Goal: Task Accomplishment & Management: Manage account settings

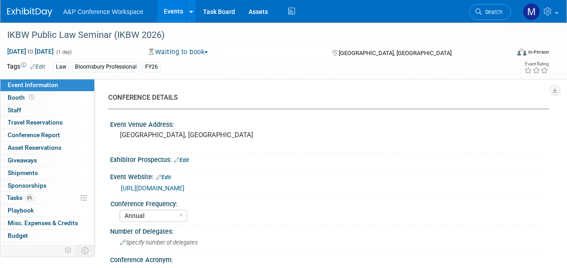
select select "Annual"
select select "Level 3"
select select "Ed Kit"
select select "Law"
select select "Bloomsbury Professional"
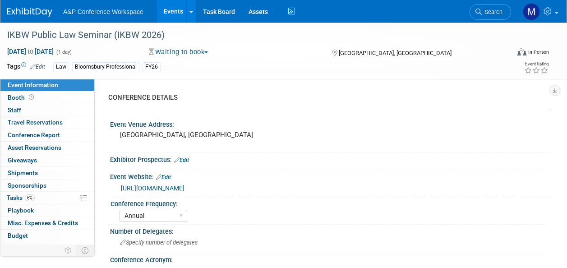
select select "[PERSON_NAME]"
select select "Networking/Commissioning"
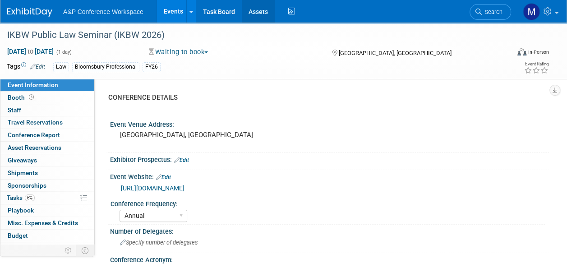
click at [261, 13] on link "Assets" at bounding box center [258, 11] width 33 height 23
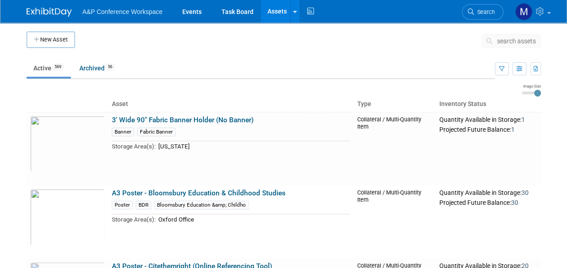
click at [502, 40] on span "search assets" at bounding box center [516, 40] width 39 height 7
click at [509, 40] on span "search assets" at bounding box center [516, 40] width 39 height 7
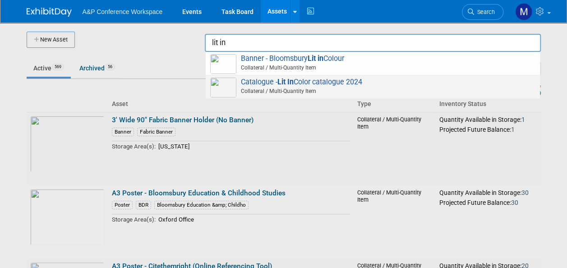
click at [322, 79] on span "Catalogue - Lit In Color catalogue 2024 Collateral / Multi-Quantity Item" at bounding box center [372, 87] width 325 height 19
type input "Catalogue - Lit In Color catalogue 2024"
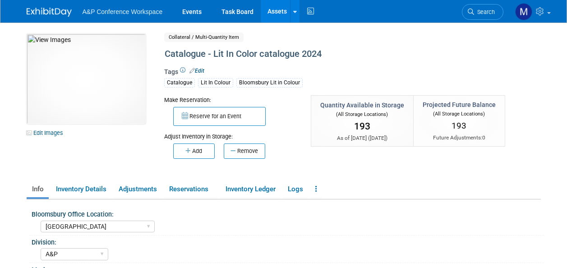
select select "[GEOGRAPHIC_DATA]"
select select "A&P"
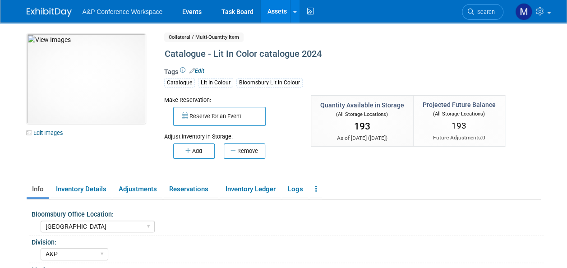
click at [253, 156] on button "Remove" at bounding box center [245, 150] width 42 height 15
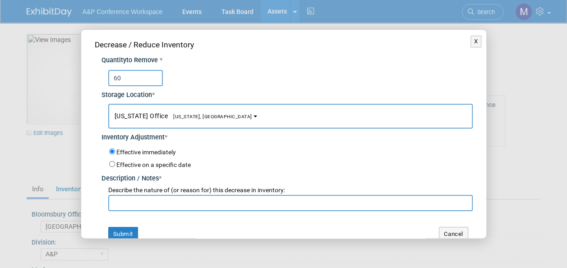
type input "60"
click at [191, 113] on span "New York Office New York, NY" at bounding box center [184, 115] width 138 height 7
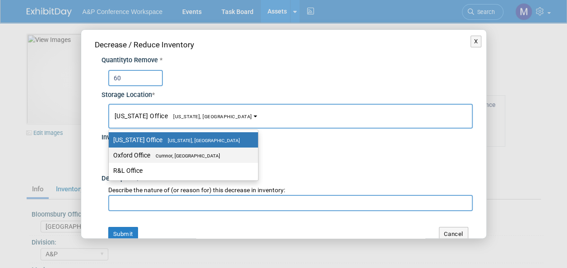
click at [191, 154] on span "Cumnor, [GEOGRAPHIC_DATA]" at bounding box center [185, 156] width 70 height 6
click at [110, 154] on input "Oxford Office Cumnor, United Kingdom" at bounding box center [107, 156] width 6 height 6
select select "11222978"
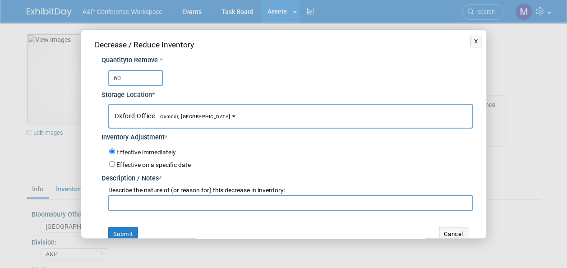
click at [190, 201] on input "text" at bounding box center [290, 203] width 365 height 16
paste input "Tolu Ayo-Ajala"
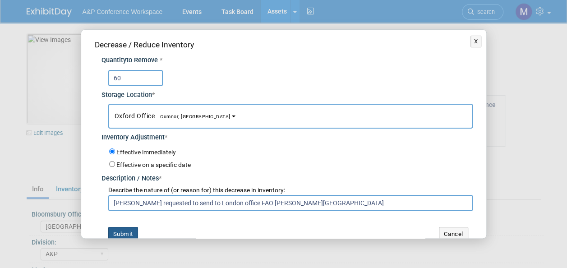
type input "Sarah Ruddock requested to send to London office FAO Tolu Ayo-Ajala"
click at [127, 232] on button "Submit" at bounding box center [123, 234] width 30 height 14
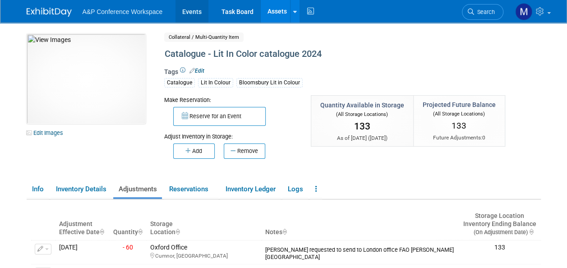
click at [190, 10] on link "Events" at bounding box center [192, 11] width 33 height 23
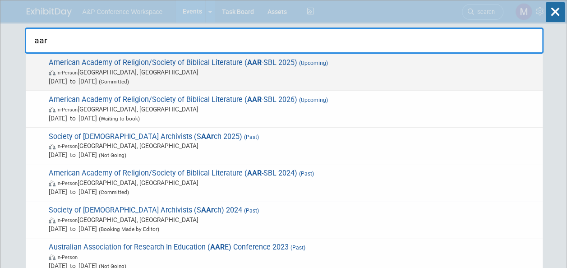
type input "aar"
click at [249, 65] on strong "AAR" at bounding box center [254, 62] width 14 height 9
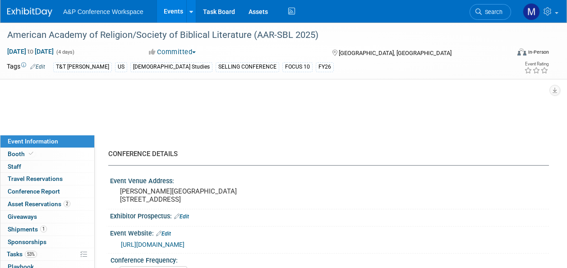
select select "Annual"
select select "Level 1"
select select "In-Person Booth"
select select "[DEMOGRAPHIC_DATA] Studies"
select select "T&T [PERSON_NAME]"
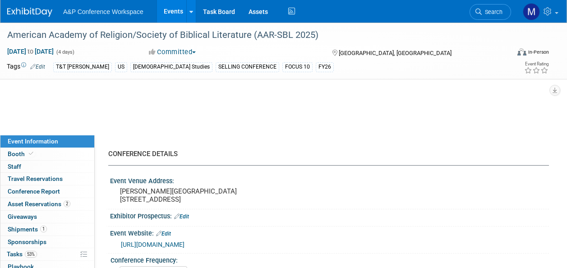
select select "[PERSON_NAME]"
select select "Networking/Commissioning"
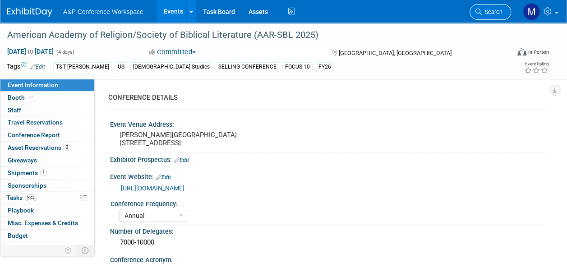
click at [489, 14] on span "Search" at bounding box center [492, 12] width 21 height 7
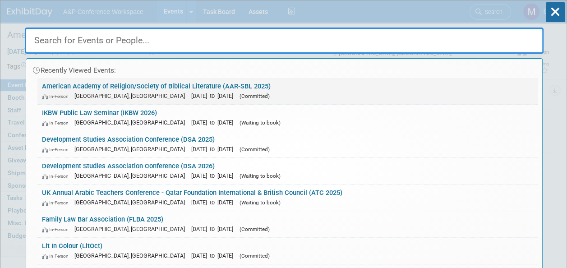
click at [208, 83] on link "American Academy of Religion/Society of Biblical Literature (AAR-SBL 2025) In-P…" at bounding box center [287, 91] width 500 height 26
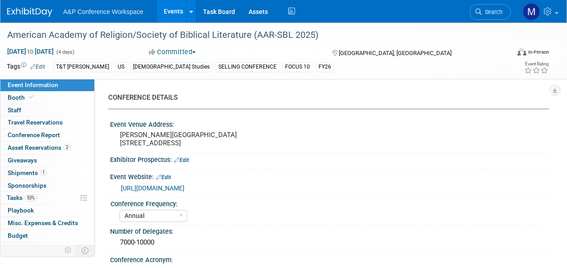
select select "Annual"
select select "Level 1"
select select "In-Person Booth"
select select "[DEMOGRAPHIC_DATA] Studies"
select select "T&T [PERSON_NAME]"
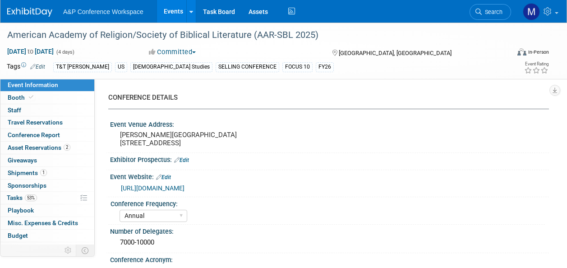
select select "[PERSON_NAME]"
select select "Networking/Commissioning"
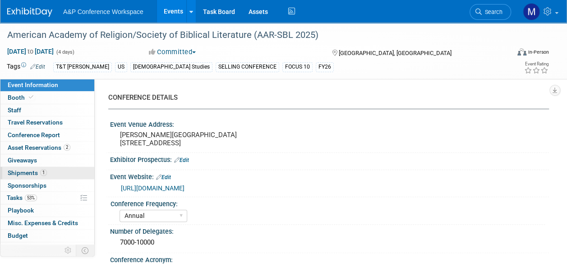
click at [41, 172] on span "1" at bounding box center [43, 172] width 7 height 7
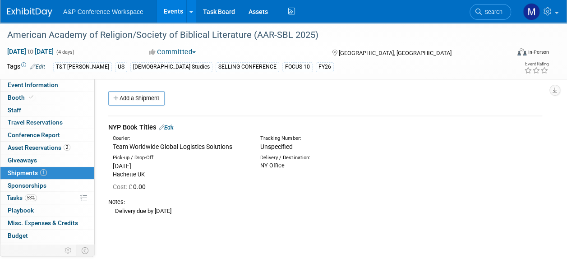
click at [171, 127] on link "Edit" at bounding box center [166, 127] width 15 height 7
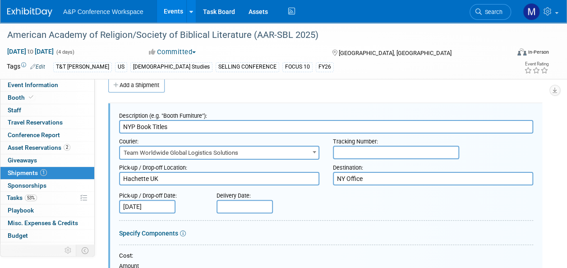
drag, startPoint x: 174, startPoint y: 178, endPoint x: 79, endPoint y: 171, distance: 95.0
click at [79, 171] on div "Event Information Event Info Booth Booth 0 Staff 0 Staff 0 Travel Reservations …" at bounding box center [283, 251] width 567 height 484
type textarea "Oxford office"
click at [163, 155] on span "Team Worldwide Global Logistics Solutions" at bounding box center [219, 153] width 199 height 13
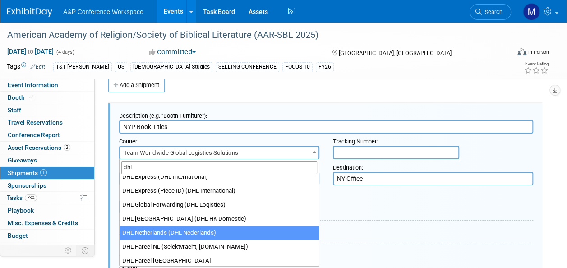
scroll to position [90, 0]
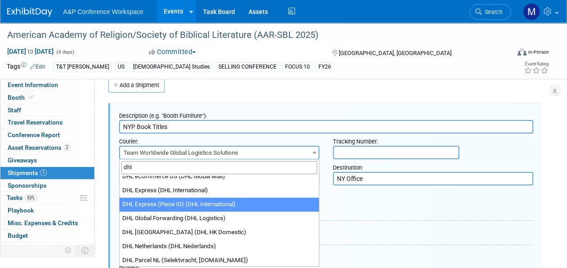
type input "dhl"
select select "136"
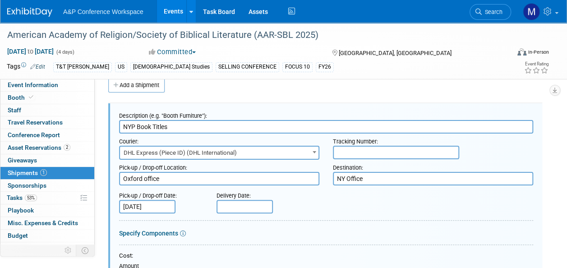
drag, startPoint x: 370, startPoint y: 179, endPoint x: 305, endPoint y: 178, distance: 64.5
click at [305, 178] on div "Pick-up / Drop-off Location: Hachette UK Destination: NY Office" at bounding box center [326, 173] width 428 height 26
click at [379, 178] on textarea "NY Office" at bounding box center [433, 179] width 200 height 14
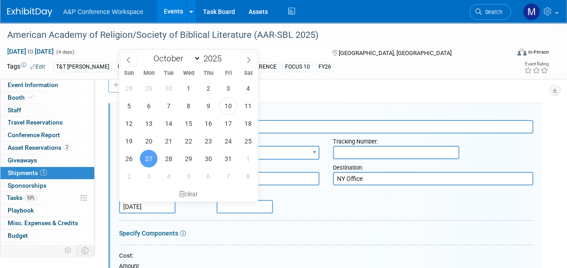
click at [166, 203] on input "Oct 27, 2025" at bounding box center [147, 207] width 56 height 14
click at [193, 191] on div "clear" at bounding box center [188, 193] width 139 height 15
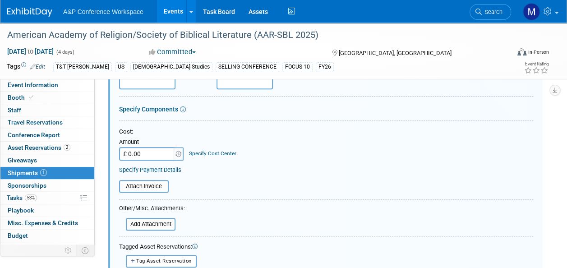
scroll to position [239, 0]
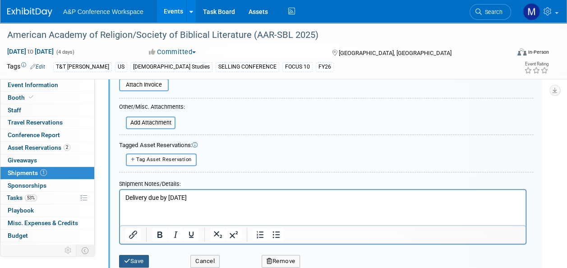
click at [143, 256] on button "Save" at bounding box center [134, 261] width 30 height 13
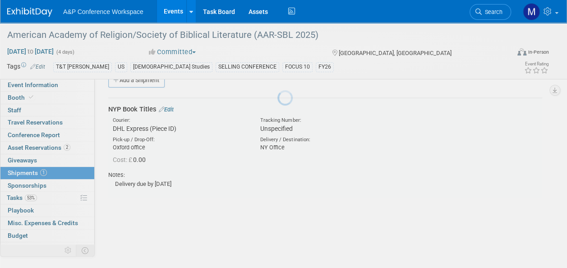
scroll to position [13, 0]
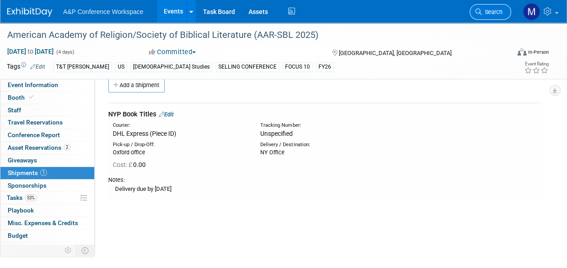
click at [490, 15] on link "Search" at bounding box center [491, 12] width 42 height 16
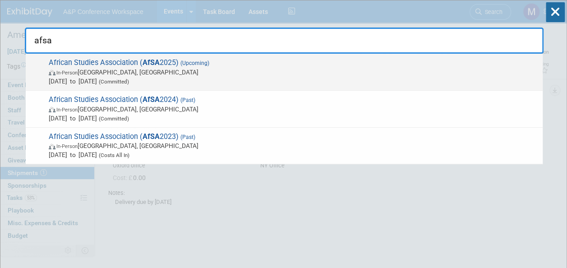
type input "afsa"
click at [165, 65] on span "African Studies Association ( AfSA 2025) (Upcoming) In-Person Atlanta, GA Nov 2…" at bounding box center [292, 72] width 492 height 28
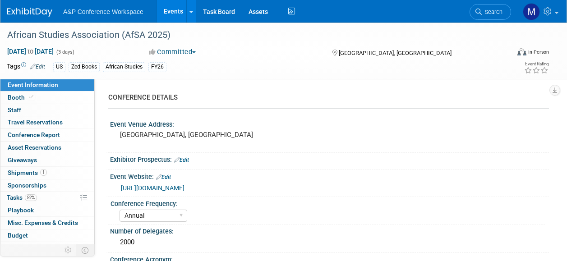
select select "Annual"
select select "Level 2"
select select "In-Person Booth"
select select "African Studies"
select select "Zed Books"
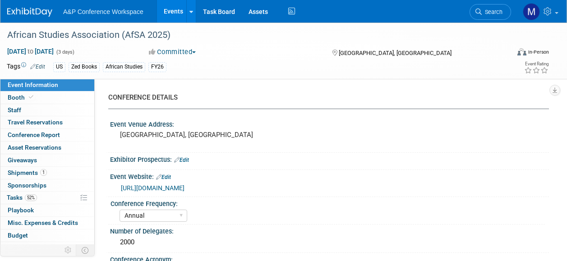
select select "[PERSON_NAME]"
select select "Networking/Commissioning"
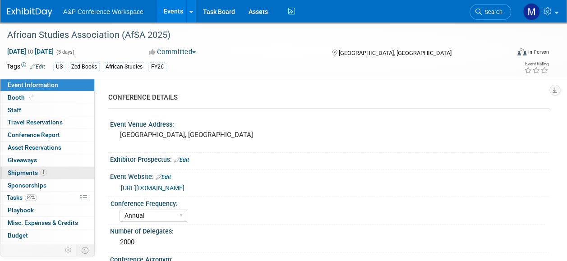
click at [17, 174] on span "Shipments 1" at bounding box center [27, 172] width 39 height 7
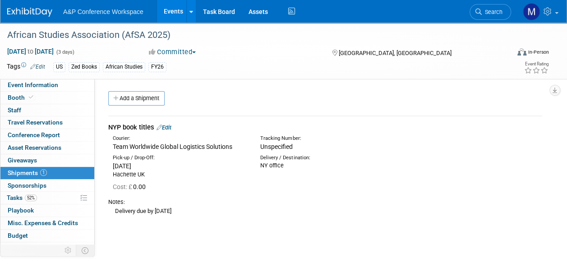
click at [167, 127] on link "Edit" at bounding box center [164, 127] width 15 height 7
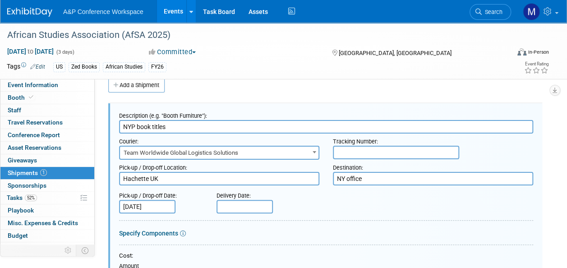
click at [174, 151] on span "Team Worldwide Global Logistics Solutions" at bounding box center [219, 153] width 199 height 13
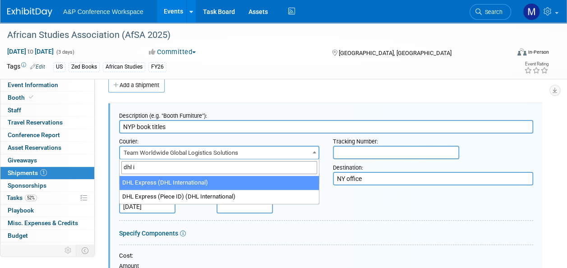
type input "dhl i"
select select "135"
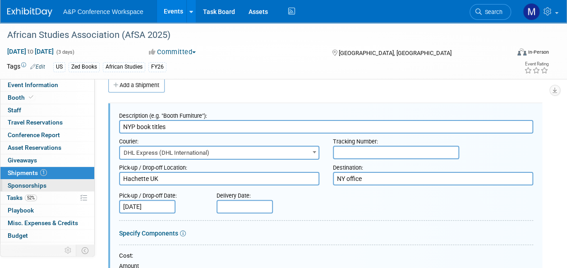
drag, startPoint x: 296, startPoint y: 177, endPoint x: 46, endPoint y: 181, distance: 250.9
click at [46, 181] on div "Event Information Event Info Booth Booth 0 Staff 0 Staff 0 Travel Reservations …" at bounding box center [283, 245] width 567 height 473
type textarea "Oxford office"
click at [158, 211] on input "Oct 27, 2025" at bounding box center [147, 207] width 56 height 14
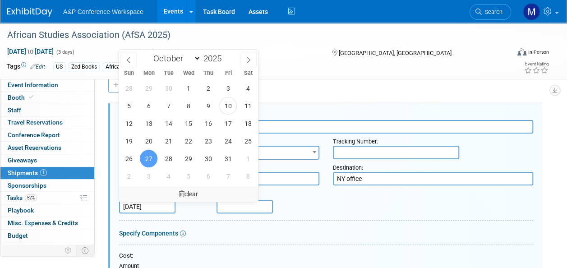
click at [183, 194] on icon at bounding box center [181, 194] width 5 height 6
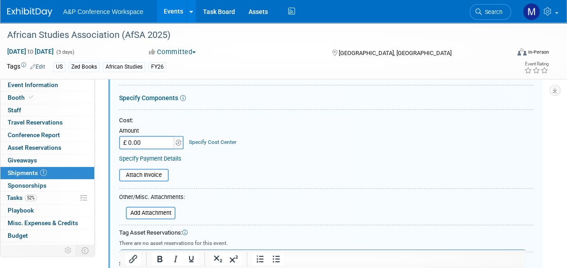
scroll to position [239, 0]
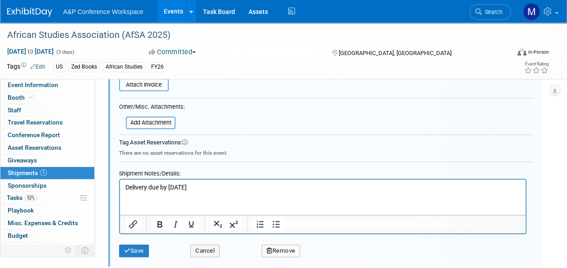
drag, startPoint x: 212, startPoint y: 187, endPoint x: 170, endPoint y: 193, distance: 42.8
click at [170, 192] on html "Delivery due by 5th November" at bounding box center [323, 186] width 406 height 13
click at [142, 251] on button "Save" at bounding box center [134, 251] width 30 height 13
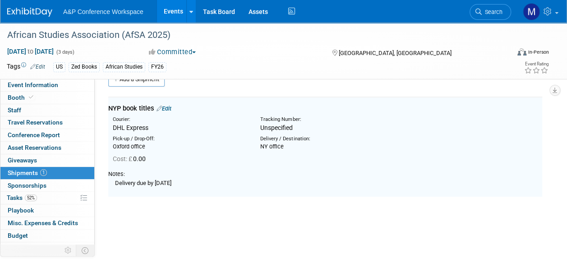
scroll to position [13, 0]
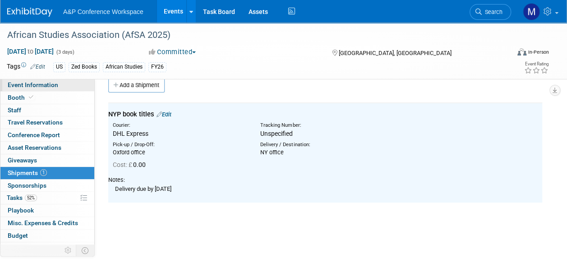
click at [41, 80] on link "Event Information" at bounding box center [47, 85] width 94 height 12
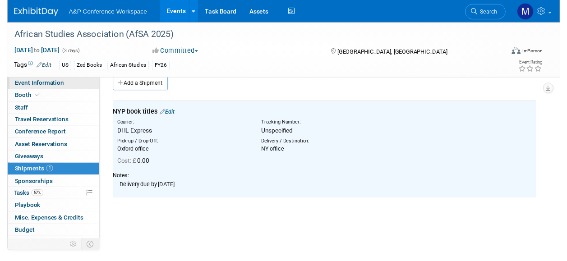
scroll to position [0, 0]
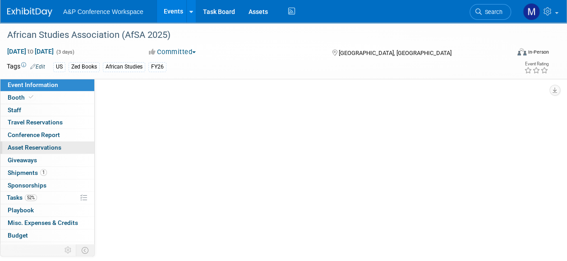
select select "Annual"
select select "Level 2"
select select "In-Person Booth"
select select "African Studies"
select select "Zed Books"
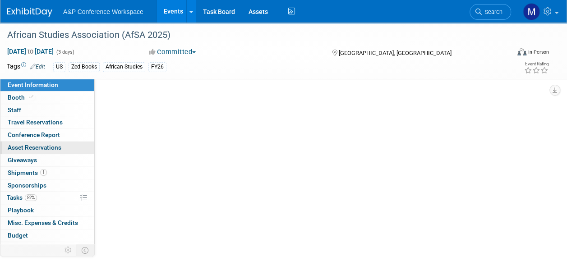
select select "Amanda Oney"
select select "Tia Ali"
select select "Networking/Commissioning"
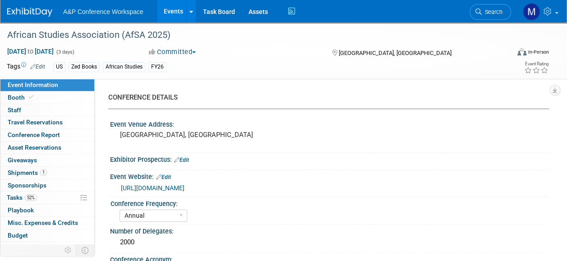
drag, startPoint x: 484, startPoint y: 9, endPoint x: 477, endPoint y: 14, distance: 7.9
click at [484, 9] on span "Search" at bounding box center [492, 12] width 21 height 7
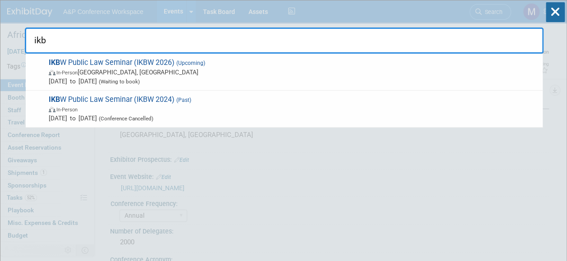
type input "ikbw"
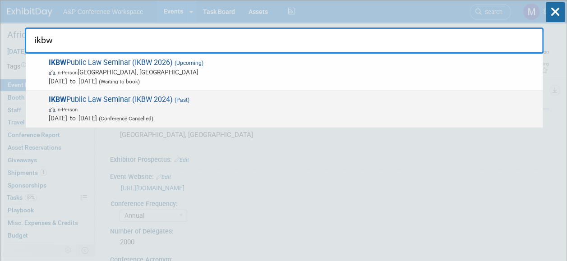
click at [157, 97] on span "IKBW Public Law Seminar (IKBW 2024) (Past) In-Person Nov 1, 2024 to Nov 1, 2024…" at bounding box center [292, 109] width 492 height 28
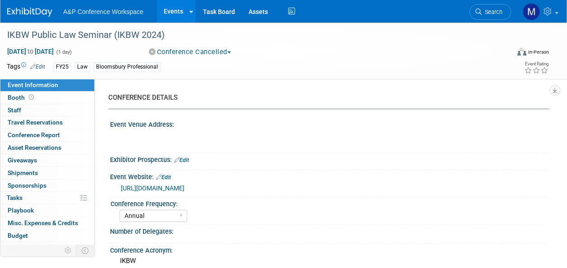
select select "Annual"
select select "Level 2"
select select "Ed Kit"
select select "[PERSON_NAME]"
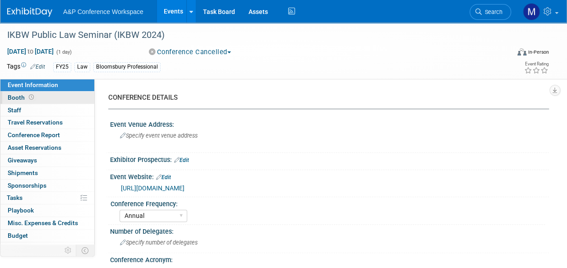
click at [54, 95] on link "Booth" at bounding box center [47, 98] width 94 height 12
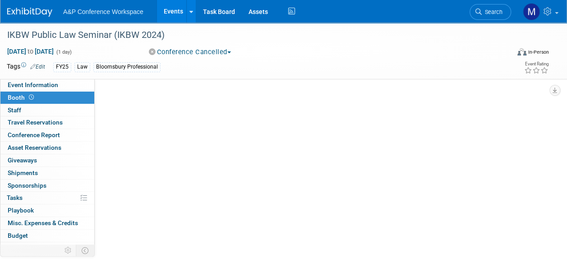
select select "BPTL"
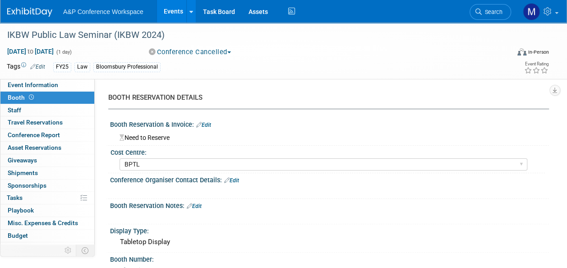
click at [488, 14] on span "Search" at bounding box center [492, 12] width 21 height 7
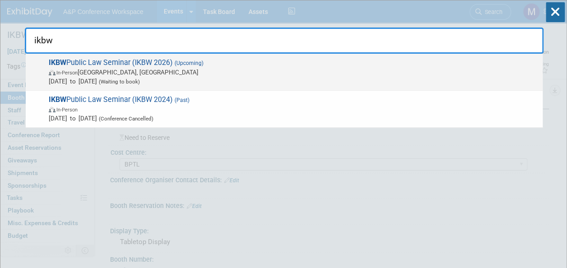
type input "ikbw"
click at [161, 61] on span "IKBW Public Law Seminar (IKBW 2026) (Upcoming) In-Person London, United Kingdom…" at bounding box center [292, 72] width 492 height 28
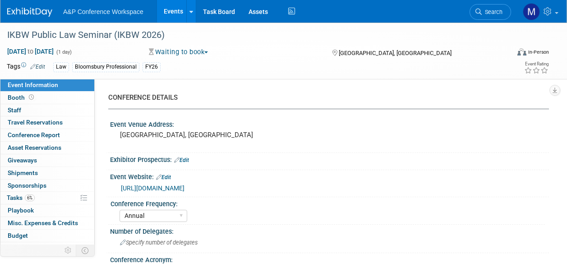
select select "Annual"
select select "Level 3"
select select "Ed Kit"
select select "Law"
select select "Bloomsbury Professional"
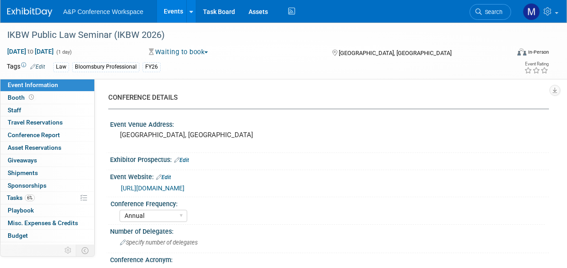
select select "[PERSON_NAME]"
select select "Networking/Commissioning"
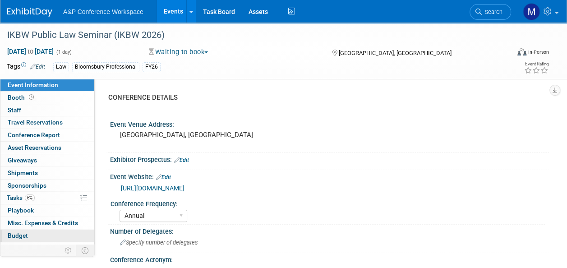
click at [53, 232] on link "Budget" at bounding box center [47, 236] width 94 height 12
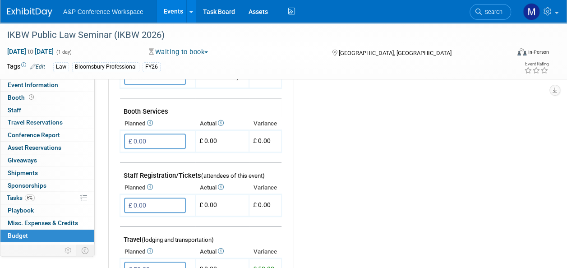
scroll to position [271, 0]
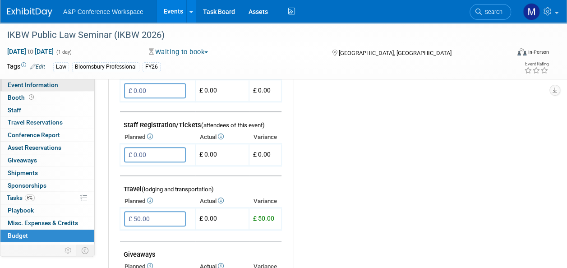
click at [23, 79] on link "Event Information" at bounding box center [47, 85] width 94 height 12
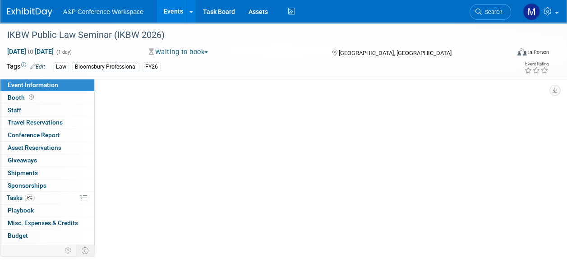
select select "Annual"
select select "Level 3"
select select "Ed Kit"
select select "Law"
select select "Bloomsbury Professional"
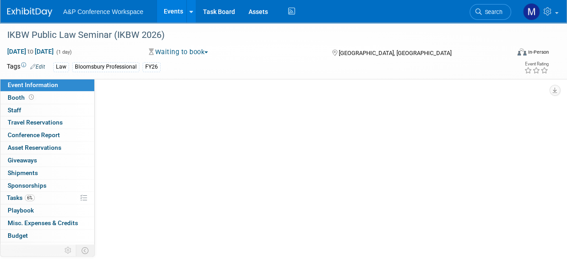
select select "Matt Hambridge"
select select "Louise Morgan"
select select "Networking/Commissioning"
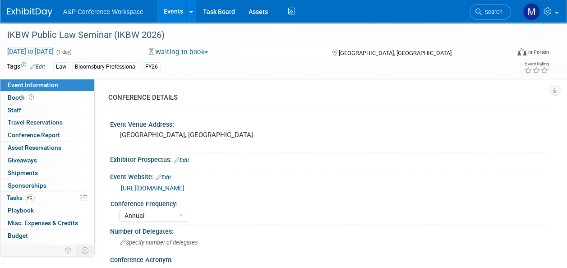
click at [35, 51] on span "to" at bounding box center [30, 51] width 9 height 7
type input "Jan 1, 2026"
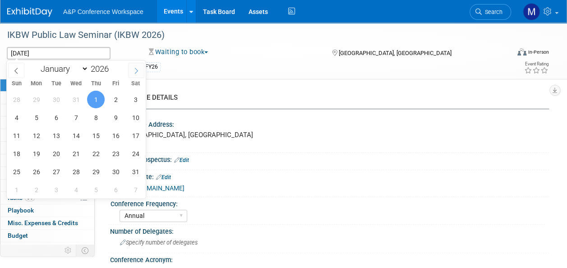
click at [133, 69] on span at bounding box center [136, 70] width 16 height 15
select select "1"
click at [94, 115] on span "12" at bounding box center [96, 118] width 18 height 18
type input "Feb 12, 2026"
click at [94, 115] on span "12" at bounding box center [96, 118] width 18 height 18
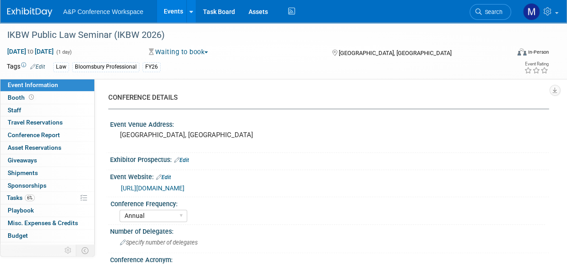
click at [169, 178] on link "Edit" at bounding box center [163, 177] width 15 height 6
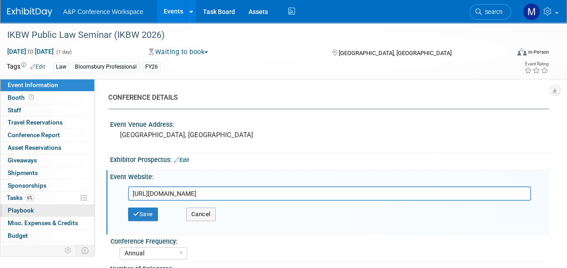
drag, startPoint x: 316, startPoint y: 193, endPoint x: 77, endPoint y: 206, distance: 240.0
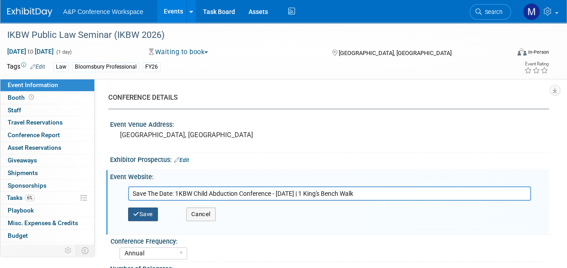
type input "Save The Date: 1KBW Child Abduction Conference - Thursday 12 February 2026 | 1 …"
click at [153, 211] on button "Save" at bounding box center [143, 215] width 30 height 14
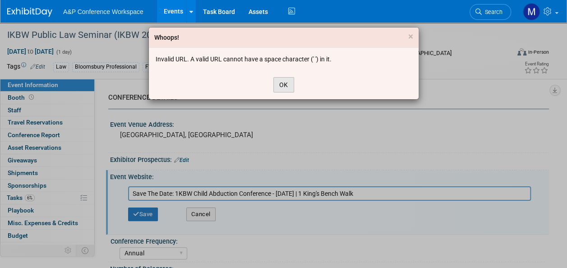
click at [283, 84] on button "OK" at bounding box center [283, 84] width 21 height 15
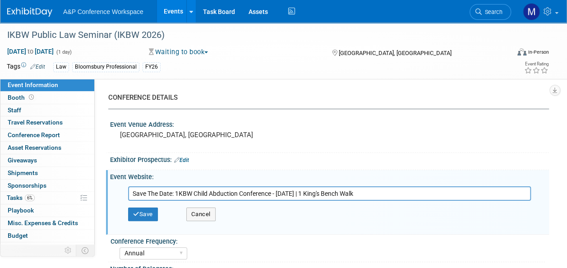
click at [424, 192] on input "Save The Date: 1KBW Child Abduction Conference - Thursday 12 February 2026 | 1 …" at bounding box center [329, 193] width 403 height 14
click at [146, 211] on button "Save" at bounding box center [143, 215] width 30 height 14
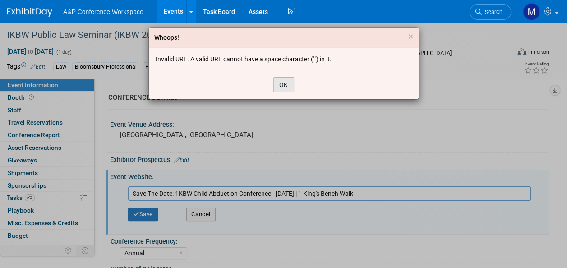
click at [282, 81] on button "OK" at bounding box center [283, 84] width 21 height 15
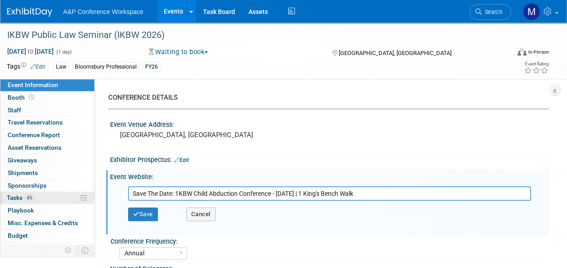
drag, startPoint x: 424, startPoint y: 192, endPoint x: 72, endPoint y: 195, distance: 351.5
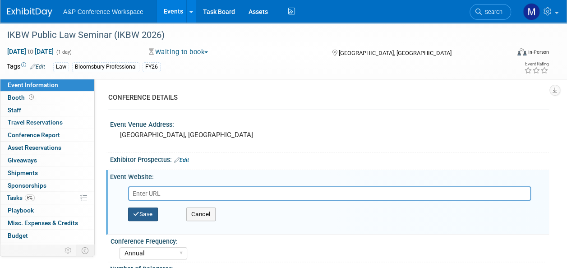
click at [138, 210] on button "Save" at bounding box center [143, 215] width 30 height 14
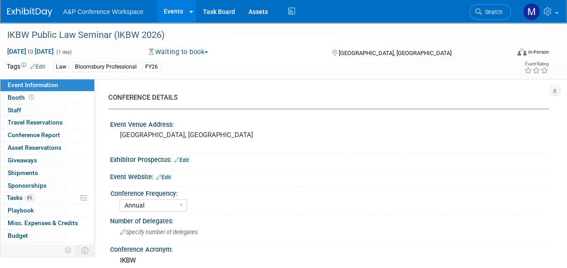
click at [166, 180] on div "Event Website: Edit Save Cancel" at bounding box center [327, 178] width 443 height 17
click at [166, 179] on link "Edit" at bounding box center [163, 177] width 15 height 6
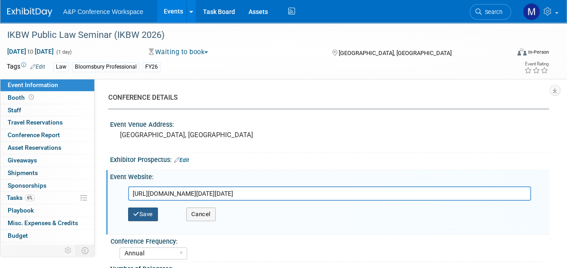
type input "https://www.1kbw.co.uk/news/save-the-date-1kbw-child-abduction-conference-thurs…"
click at [153, 215] on button "Save" at bounding box center [143, 215] width 30 height 14
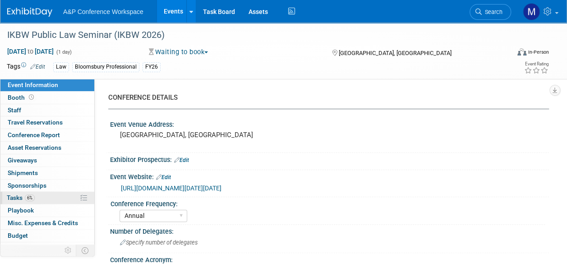
click at [42, 199] on link "6% Tasks 6%" at bounding box center [47, 198] width 94 height 12
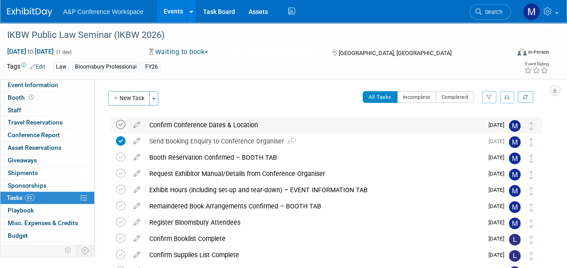
click at [121, 125] on icon at bounding box center [120, 124] width 9 height 9
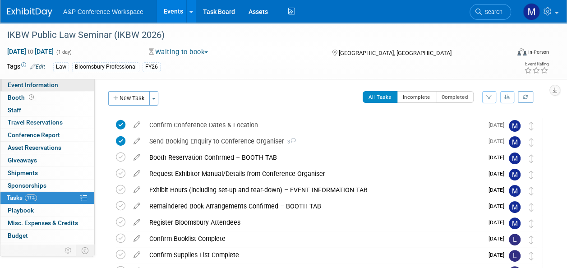
click at [69, 83] on link "Event Information" at bounding box center [47, 85] width 94 height 12
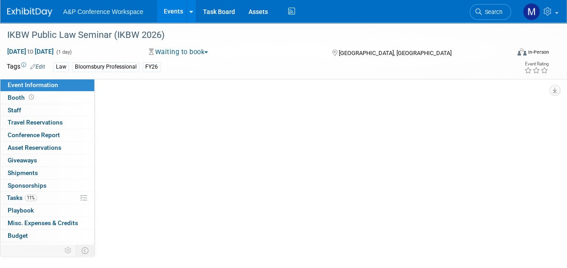
select select "Annual"
select select "Level 3"
select select "Ed Kit"
select select "Law"
select select "Bloomsbury Professional"
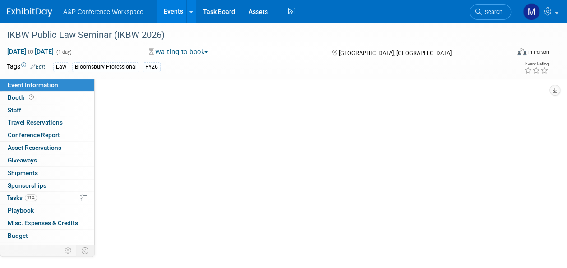
select select "Matt Hambridge"
select select "Louise Morgan"
select select "Networking/Commissioning"
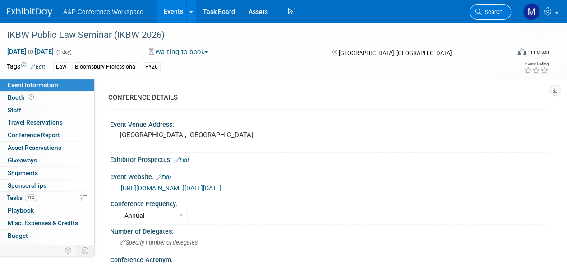
click at [489, 9] on span "Search" at bounding box center [492, 12] width 21 height 7
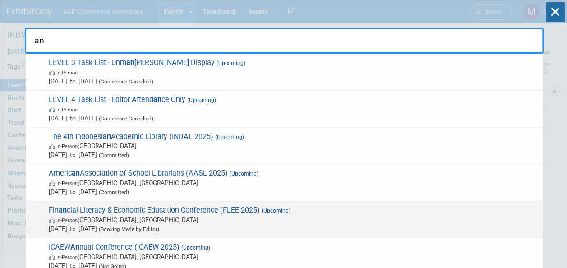
type input "a"
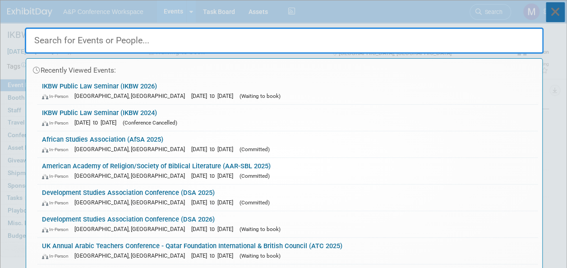
click at [556, 8] on icon at bounding box center [555, 12] width 19 height 20
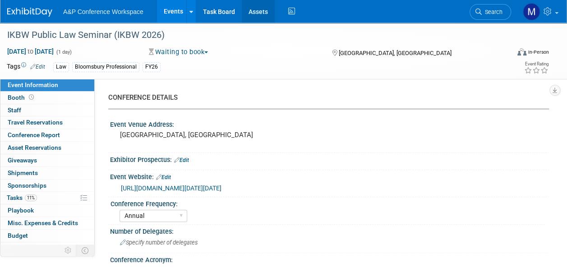
click at [265, 11] on link "Assets" at bounding box center [258, 11] width 33 height 23
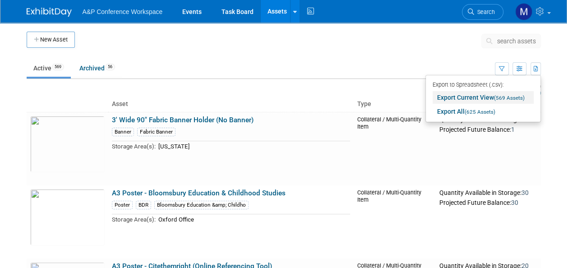
click at [478, 96] on link "Export Current View (569 Assets)" at bounding box center [483, 97] width 101 height 13
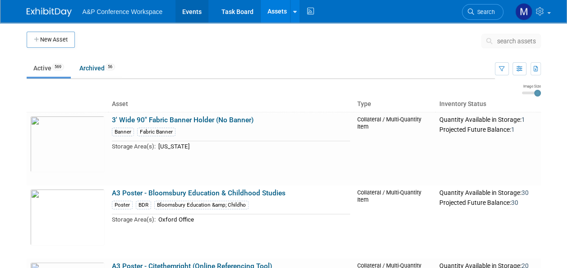
drag, startPoint x: 189, startPoint y: 14, endPoint x: 190, endPoint y: 85, distance: 71.3
click at [189, 14] on link "Events" at bounding box center [192, 11] width 33 height 23
